Goal: Information Seeking & Learning: Learn about a topic

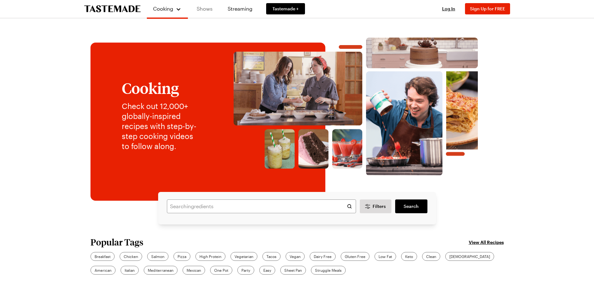
click at [201, 7] on link "Shows" at bounding box center [204, 9] width 28 height 18
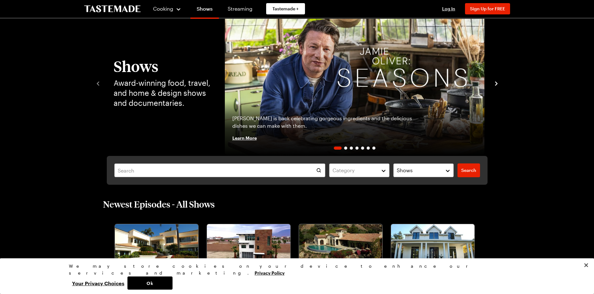
scroll to position [125, 0]
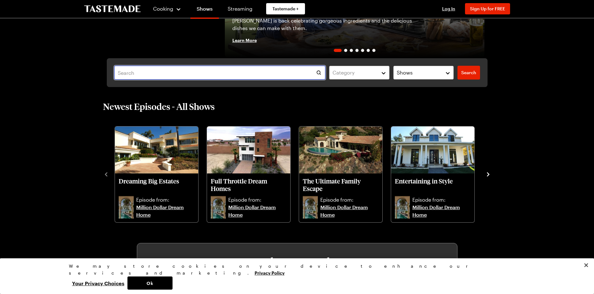
click at [156, 74] on input "text" at bounding box center [219, 73] width 211 height 14
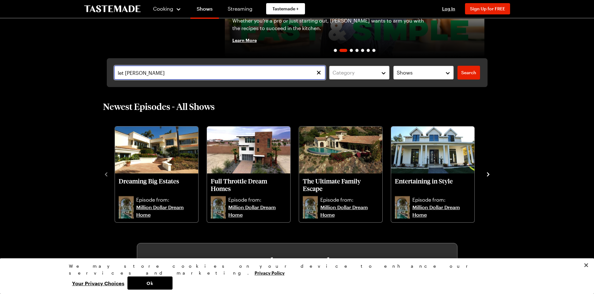
type input "let [PERSON_NAME]"
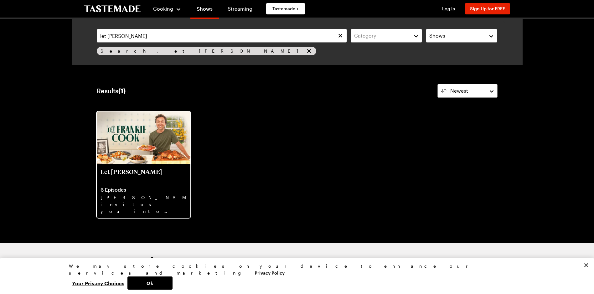
click at [156, 144] on img at bounding box center [144, 137] width 94 height 53
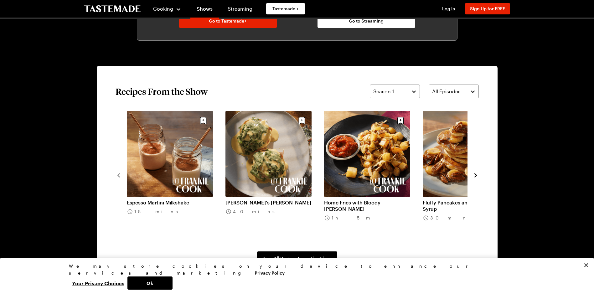
scroll to position [438, 0]
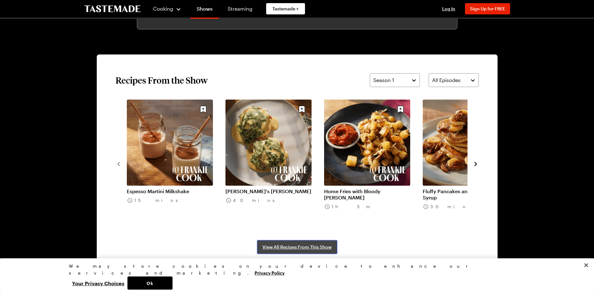
click at [307, 245] on span "View All Recipes From This Show" at bounding box center [296, 247] width 69 height 6
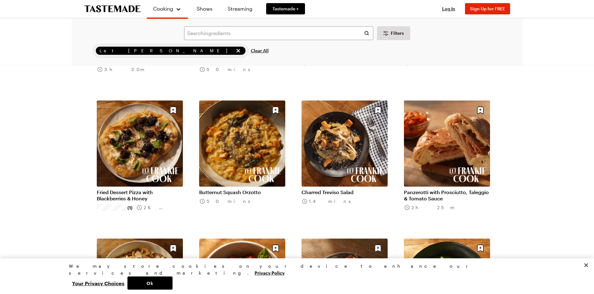
scroll to position [156, 0]
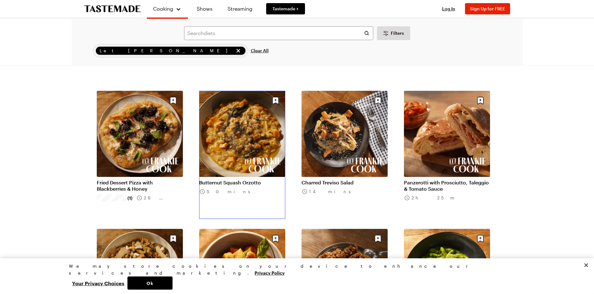
click at [243, 179] on link "Butternut Squash Orzotto" at bounding box center [242, 182] width 86 height 6
